Goal: Information Seeking & Learning: Learn about a topic

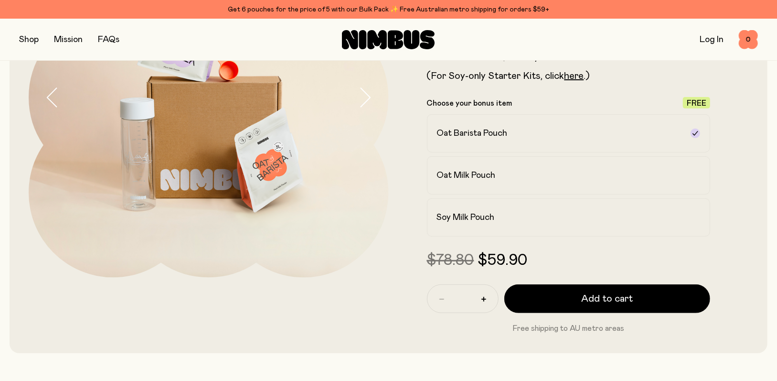
scroll to position [191, 0]
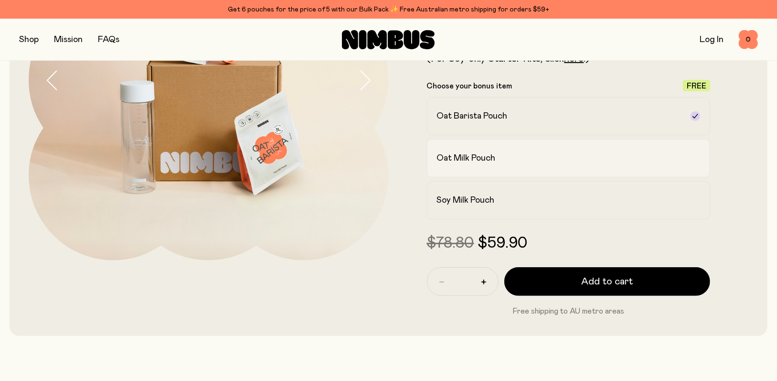
click at [523, 162] on div "Oat Milk Pouch" at bounding box center [560, 157] width 247 height 11
click at [511, 191] on label "Soy Milk Pouch" at bounding box center [569, 200] width 284 height 38
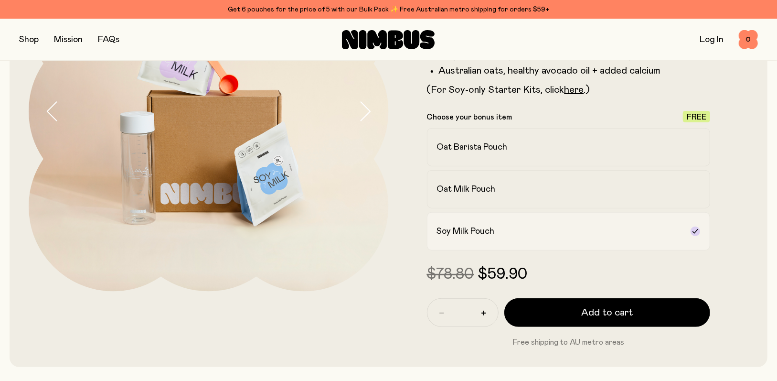
scroll to position [143, 0]
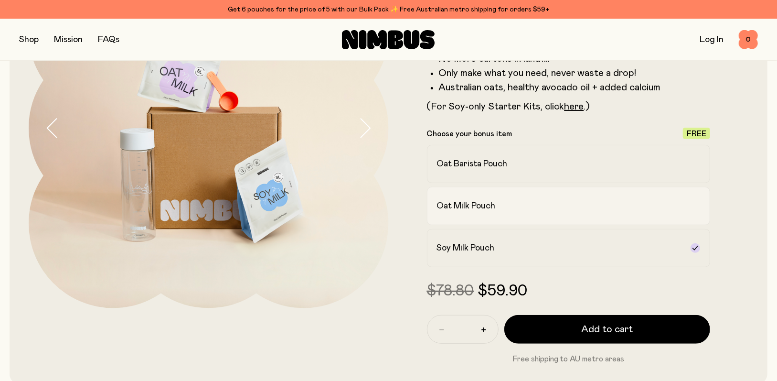
click at [513, 204] on div "Oat Milk Pouch" at bounding box center [560, 205] width 247 height 11
click at [554, 167] on div "Oat Barista Pouch" at bounding box center [560, 163] width 247 height 11
click at [552, 243] on div "Soy Milk Pouch" at bounding box center [560, 247] width 247 height 11
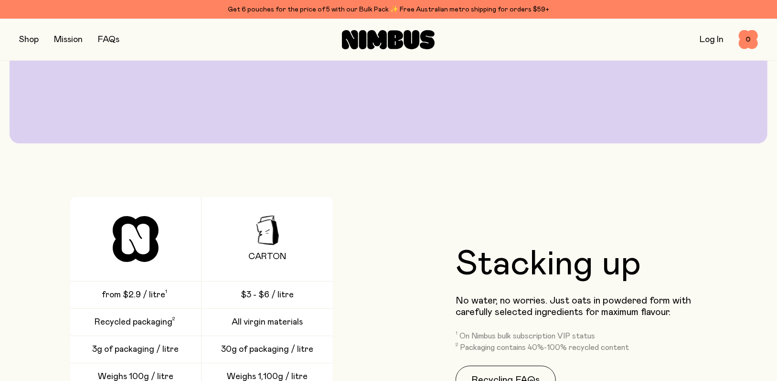
scroll to position [2055, 0]
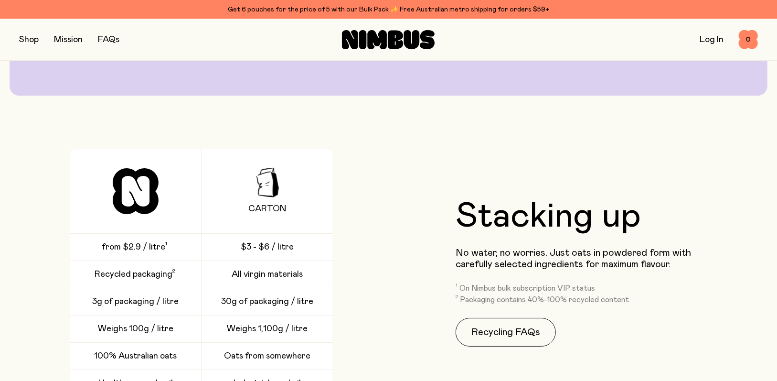
click at [173, 247] on div "from $2.9 / litre" at bounding box center [135, 247] width 131 height 27
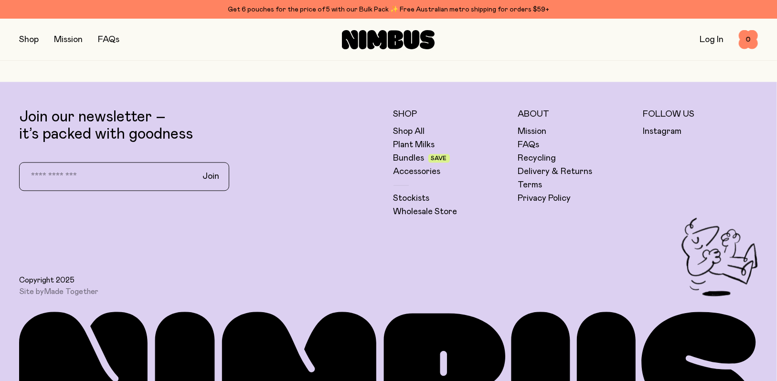
scroll to position [3440, 0]
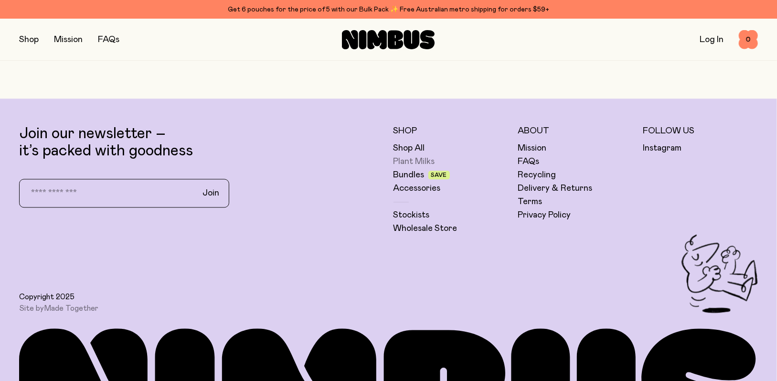
click at [404, 161] on link "Plant Milks" at bounding box center [415, 161] width 42 height 11
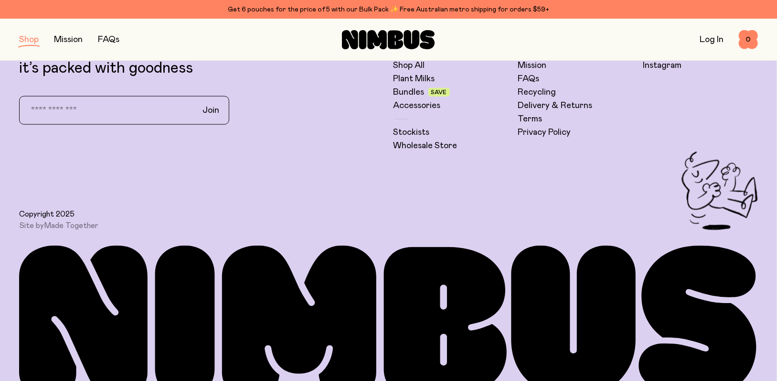
scroll to position [717, 0]
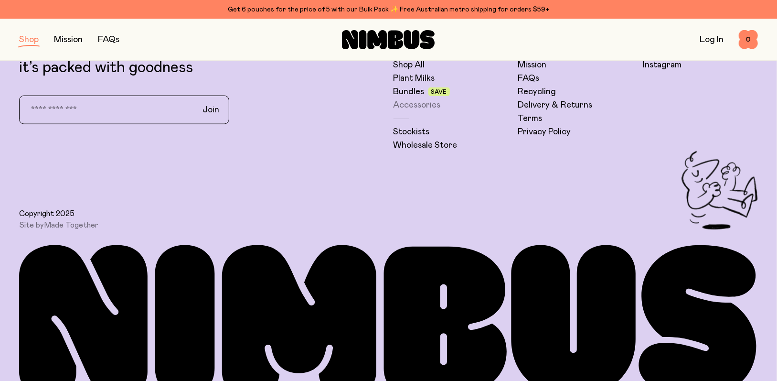
click at [414, 104] on link "Accessories" at bounding box center [417, 104] width 47 height 11
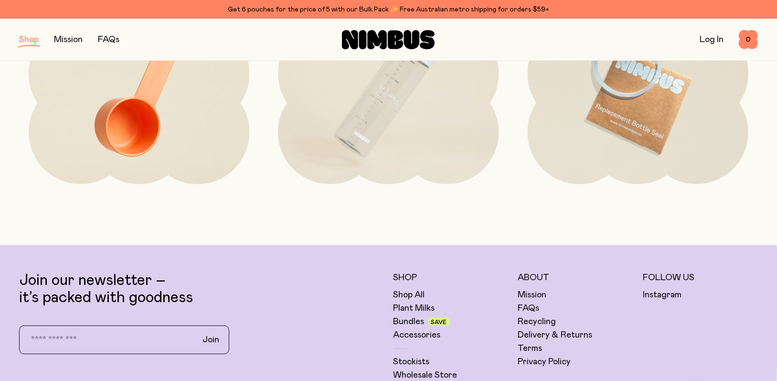
scroll to position [382, 0]
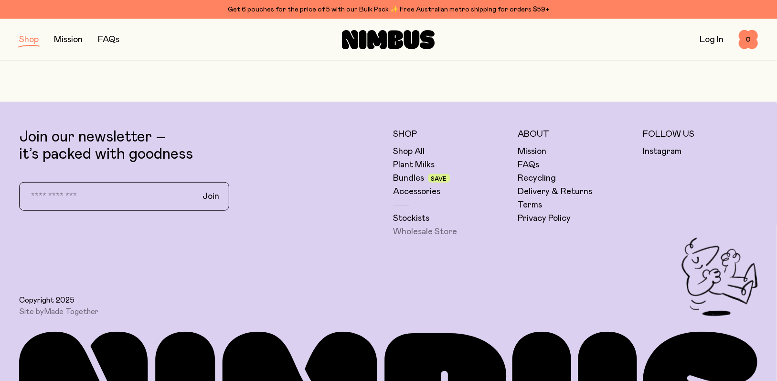
click at [415, 231] on link "Wholesale Store" at bounding box center [426, 231] width 64 height 11
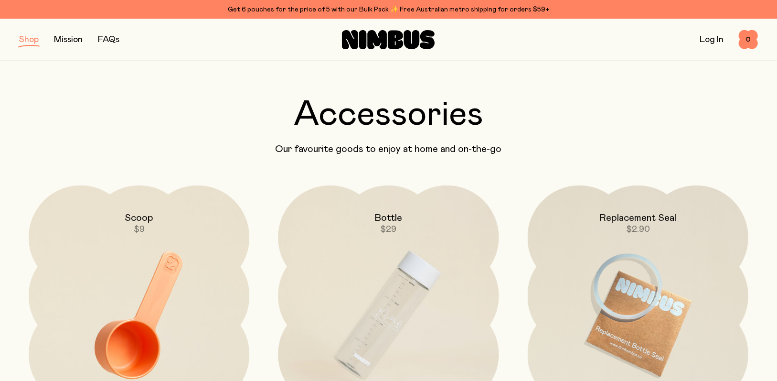
scroll to position [0, 0]
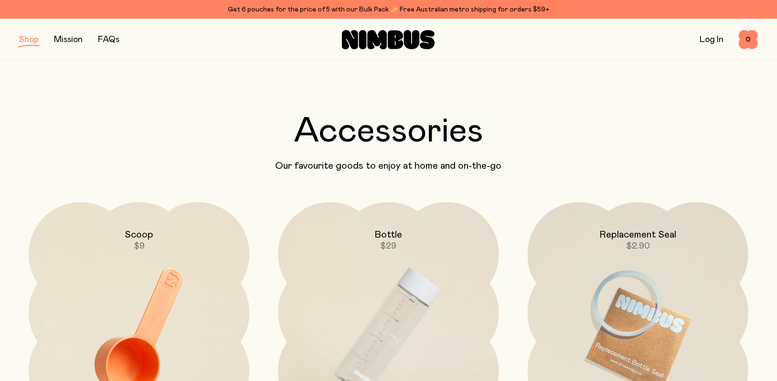
click at [21, 39] on button "button" at bounding box center [29, 39] width 20 height 13
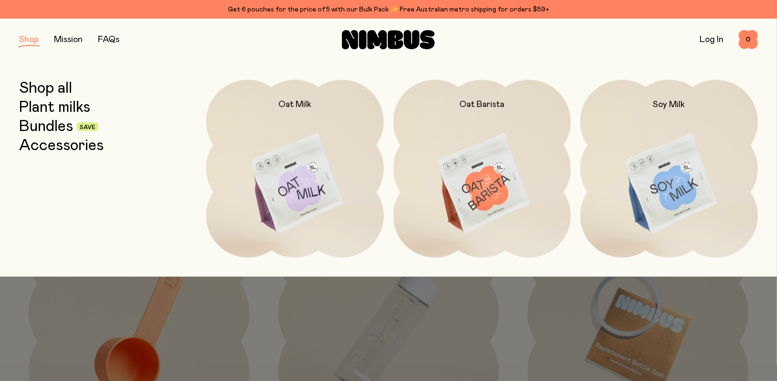
click at [67, 40] on link "Mission" at bounding box center [68, 39] width 29 height 9
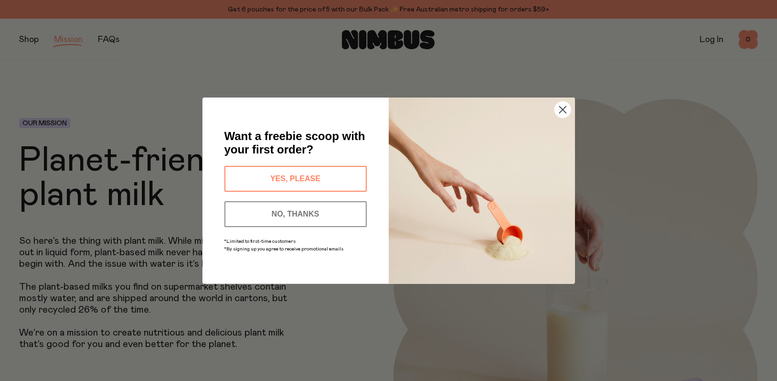
click at [562, 108] on circle "Close dialog" at bounding box center [563, 109] width 16 height 16
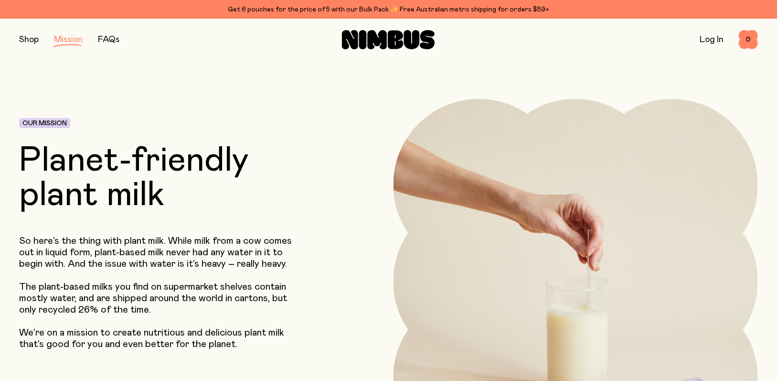
click at [108, 36] on link "FAQs" at bounding box center [109, 39] width 22 height 9
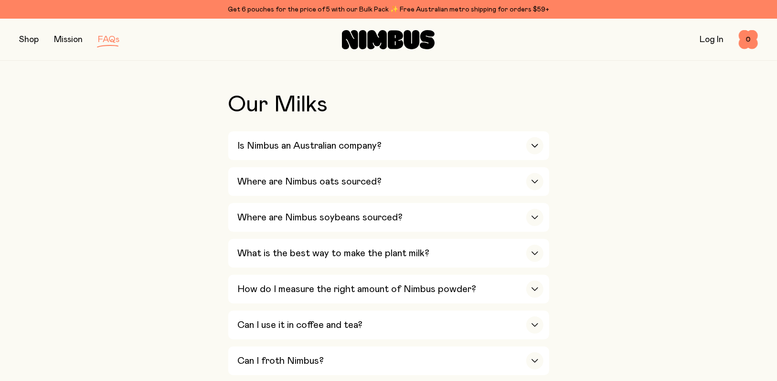
scroll to position [239, 0]
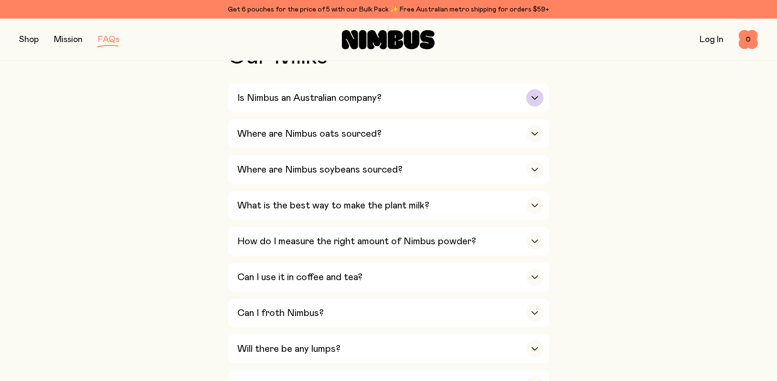
click at [535, 98] on icon "button" at bounding box center [535, 98] width 8 height 4
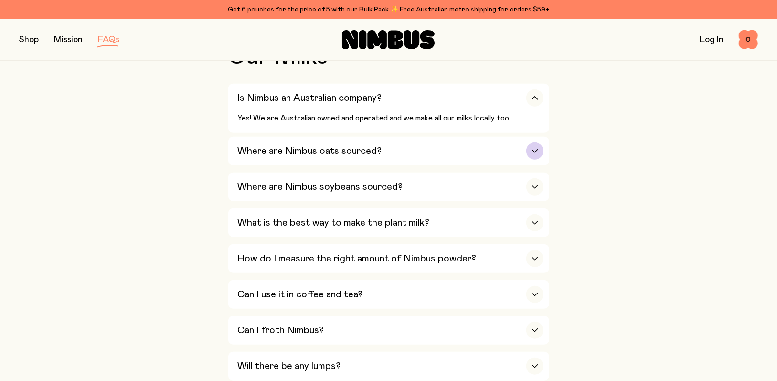
click at [533, 152] on icon "button" at bounding box center [535, 151] width 8 height 4
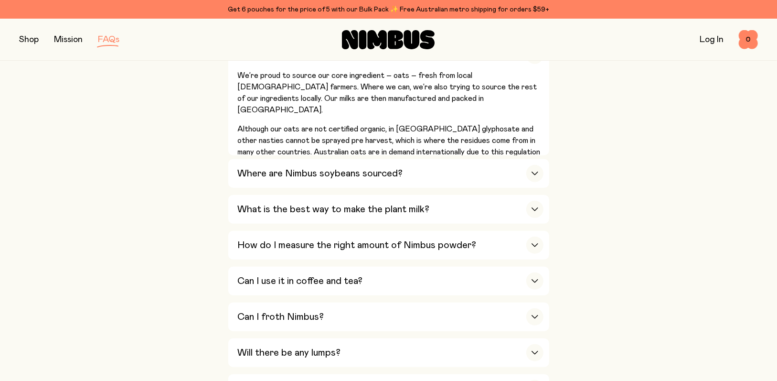
scroll to position [334, 0]
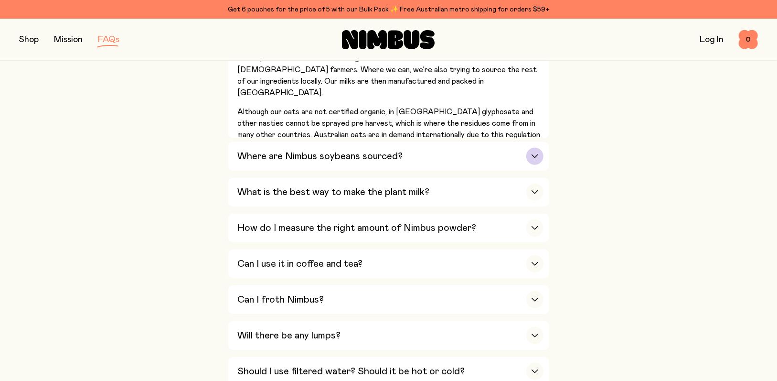
click at [539, 159] on div "button" at bounding box center [535, 156] width 17 height 17
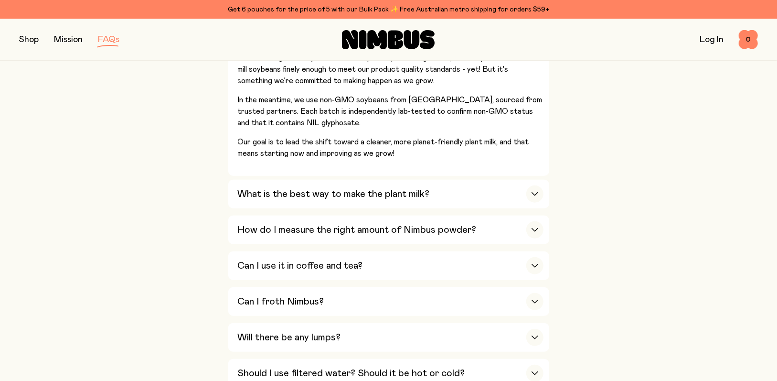
scroll to position [430, 0]
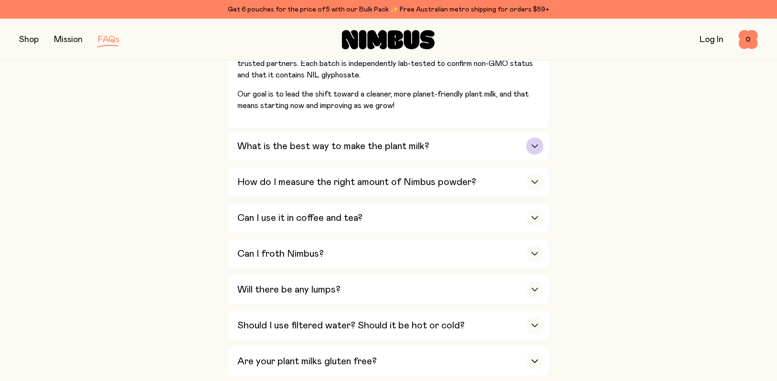
click at [536, 147] on div "button" at bounding box center [535, 146] width 17 height 17
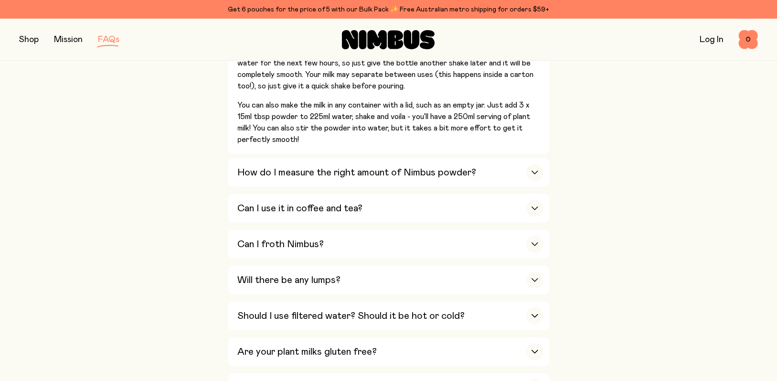
scroll to position [526, 0]
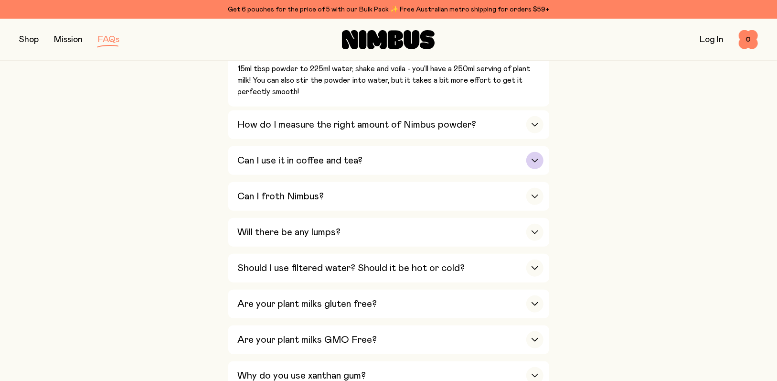
click at [537, 159] on icon "button" at bounding box center [535, 161] width 8 height 4
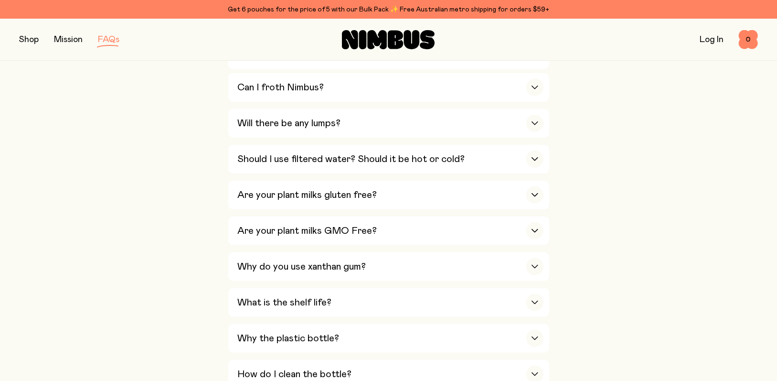
scroll to position [669, 0]
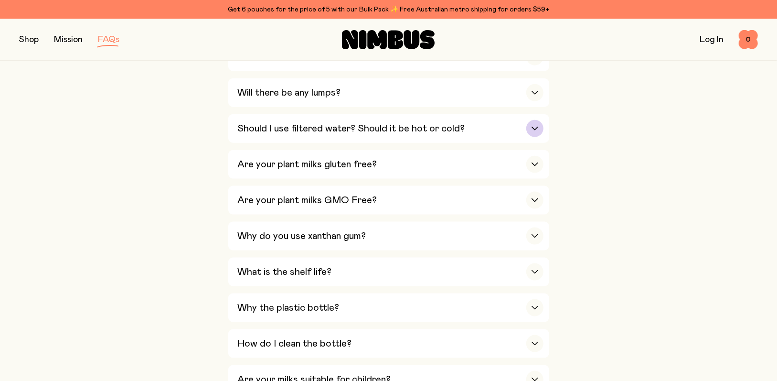
click at [531, 129] on div "button" at bounding box center [535, 128] width 17 height 17
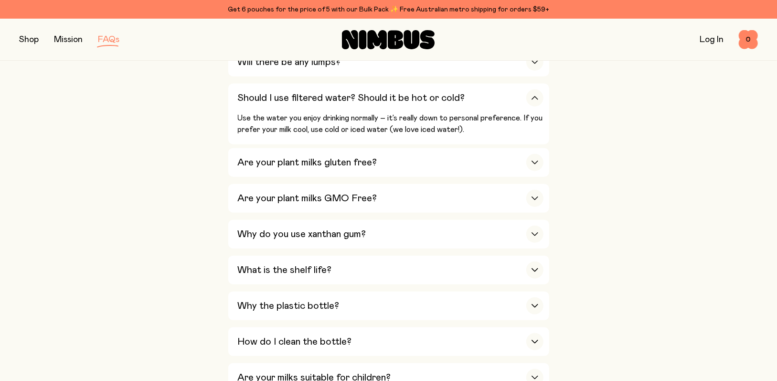
scroll to position [573, 0]
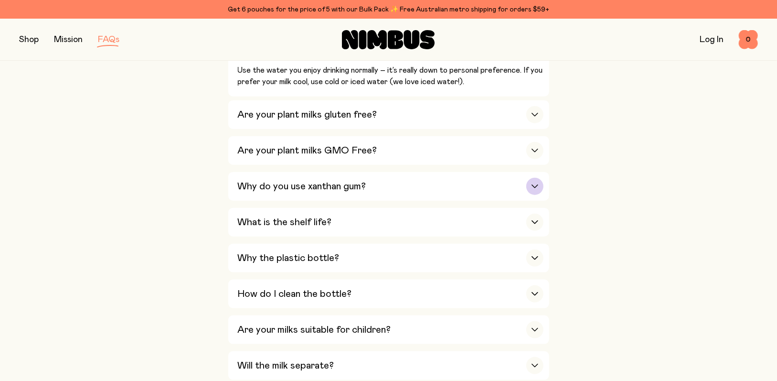
click at [538, 186] on div "button" at bounding box center [535, 186] width 17 height 17
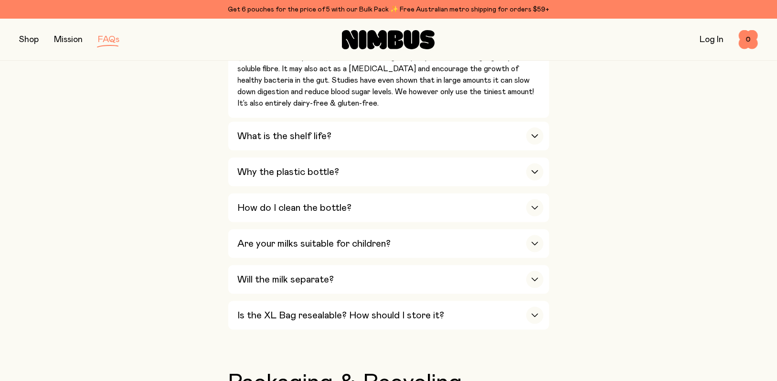
scroll to position [764, 0]
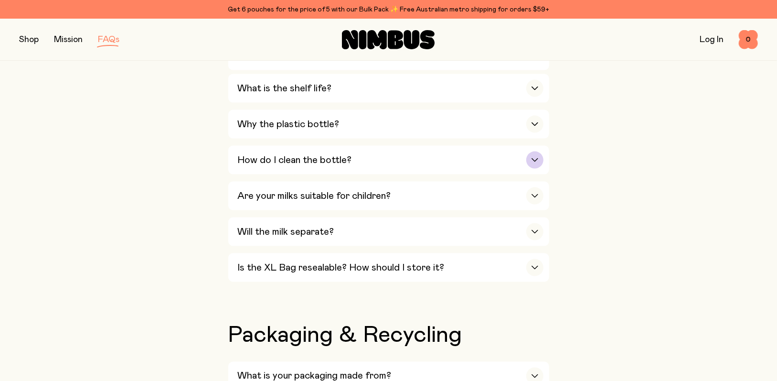
click at [534, 158] on icon "button" at bounding box center [535, 160] width 8 height 4
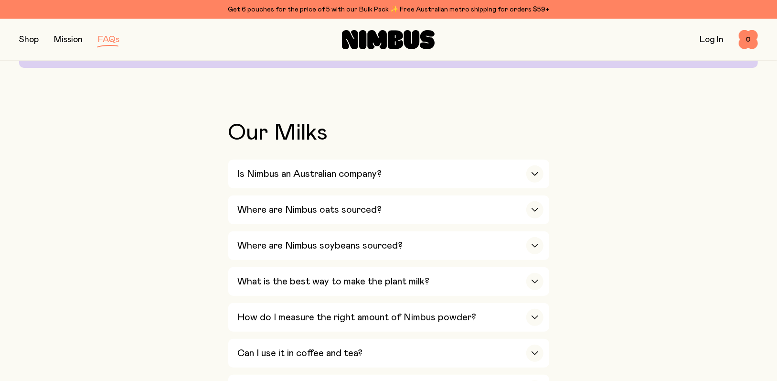
scroll to position [0, 0]
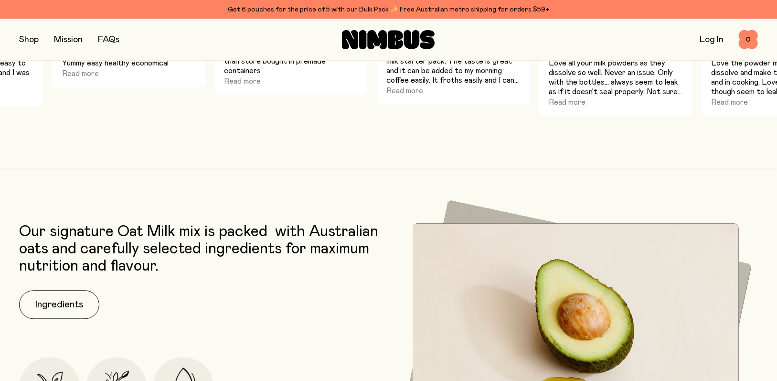
scroll to position [1294, 0]
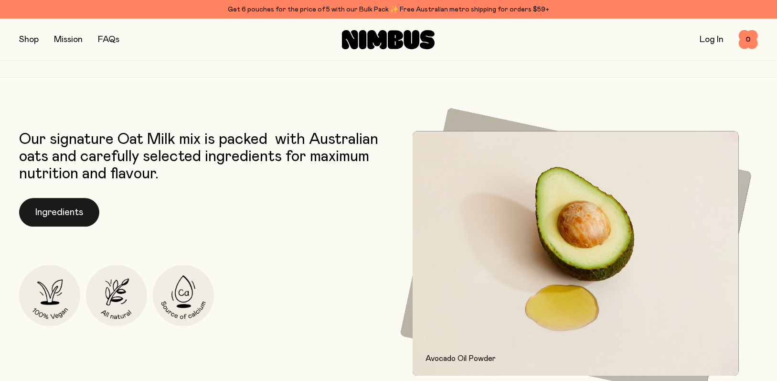
click at [62, 209] on button "Ingredients" at bounding box center [59, 212] width 80 height 29
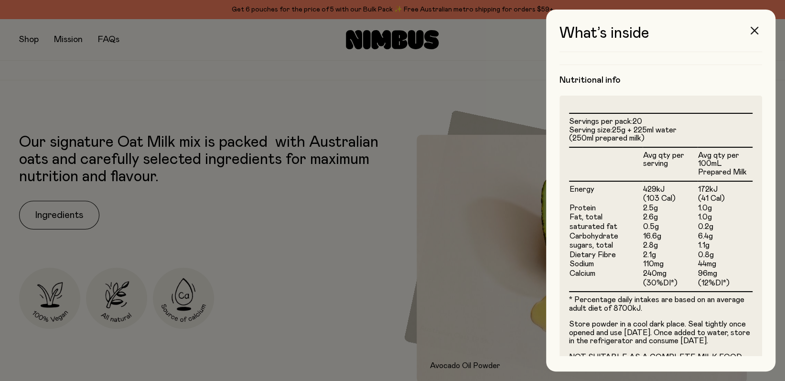
scroll to position [245, 0]
